Goal: Unclear

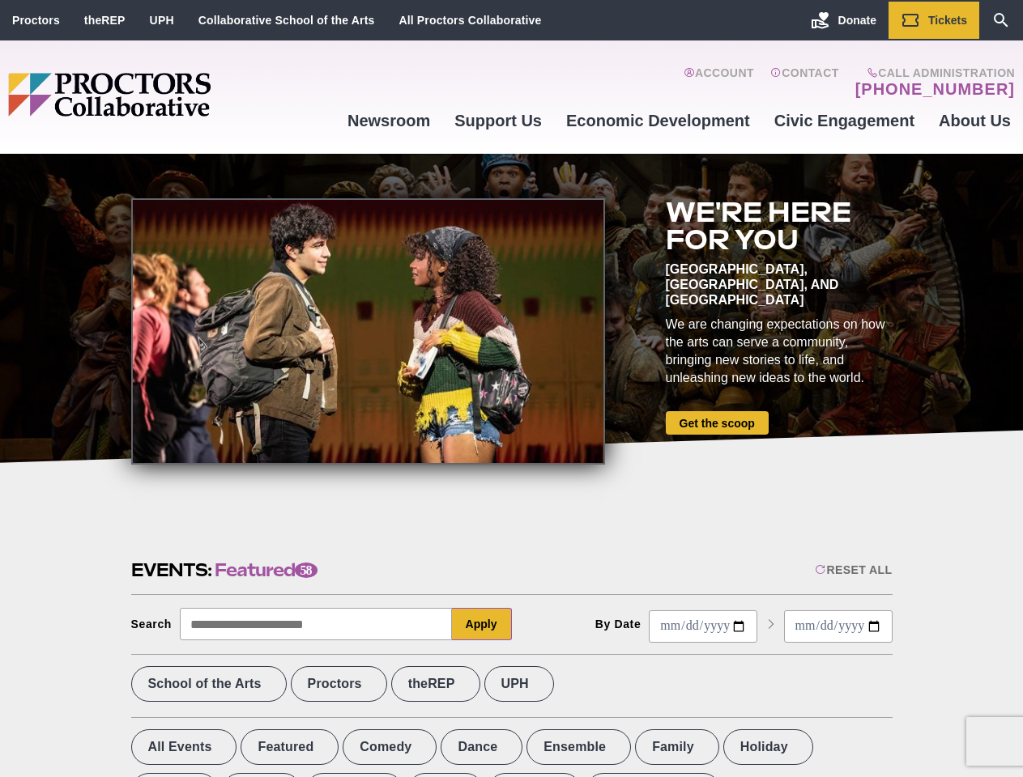
click at [511, 389] on div at bounding box center [368, 331] width 474 height 266
click at [852, 570] on div "Reset All" at bounding box center [853, 570] width 77 height 13
click at [482, 624] on button "Apply" at bounding box center [482, 624] width 60 height 32
